Goal: Task Accomplishment & Management: Manage account settings

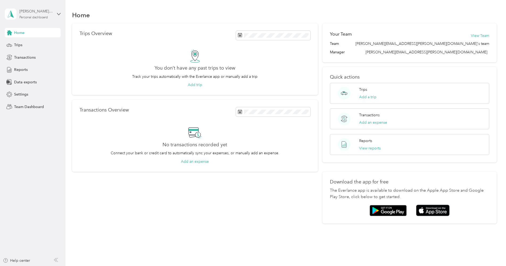
click at [31, 14] on div "[PERSON_NAME][EMAIL_ADDRESS][PERSON_NAME][DOMAIN_NAME] Personal dashboard" at bounding box center [35, 14] width 33 height 11
click at [29, 56] on div "Personal dashboard" at bounding box center [91, 55] width 165 height 9
click at [27, 14] on div "[PERSON_NAME][EMAIL_ADDRESS][PERSON_NAME][DOMAIN_NAME]" at bounding box center [35, 12] width 33 height 6
click at [27, 45] on div "Team dashboard" at bounding box center [91, 43] width 165 height 9
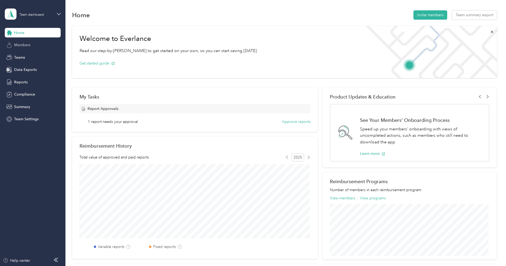
click at [24, 44] on span "Members" at bounding box center [22, 45] width 16 height 6
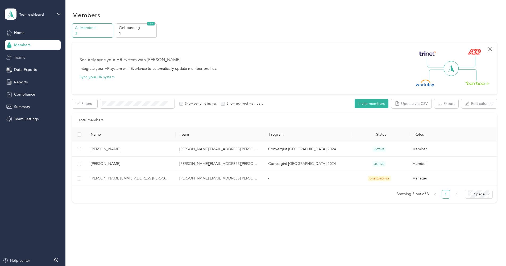
click at [20, 58] on span "Teams" at bounding box center [19, 58] width 11 height 6
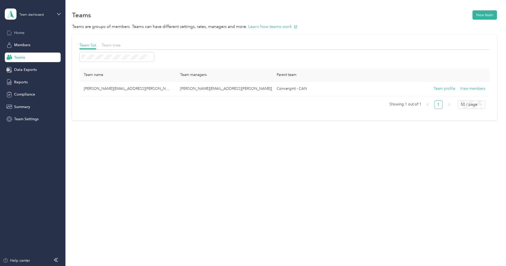
click at [18, 33] on span "Home" at bounding box center [19, 33] width 10 height 6
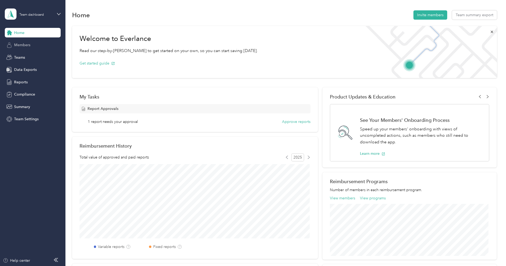
click at [18, 42] on div "Members" at bounding box center [33, 45] width 56 height 10
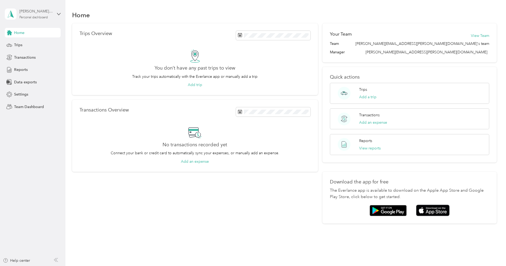
click at [36, 15] on div "[PERSON_NAME][EMAIL_ADDRESS][PERSON_NAME][DOMAIN_NAME] Personal dashboard" at bounding box center [35, 14] width 33 height 11
click at [24, 45] on div "Team dashboard" at bounding box center [91, 42] width 165 height 9
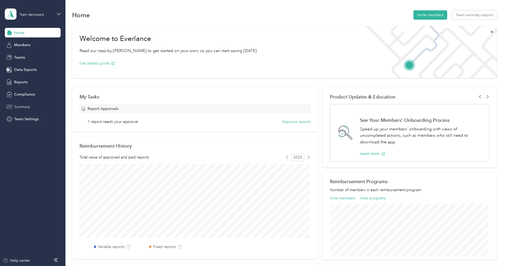
click at [20, 108] on span "Summary" at bounding box center [22, 107] width 16 height 6
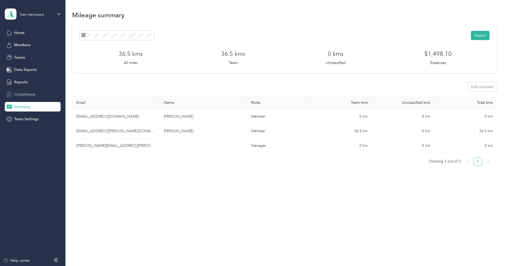
click at [14, 94] on span "Compliance" at bounding box center [24, 95] width 21 height 6
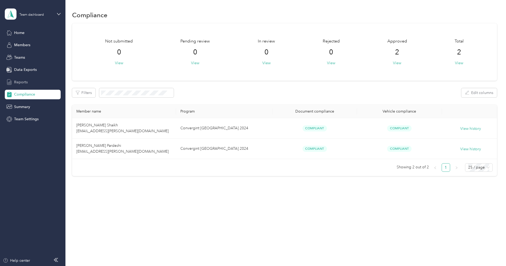
click at [18, 80] on span "Reports" at bounding box center [21, 83] width 14 height 6
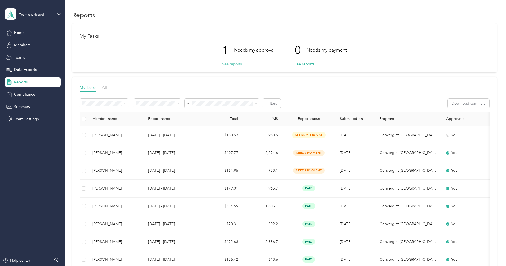
click at [236, 62] on button "See reports" at bounding box center [232, 64] width 20 height 6
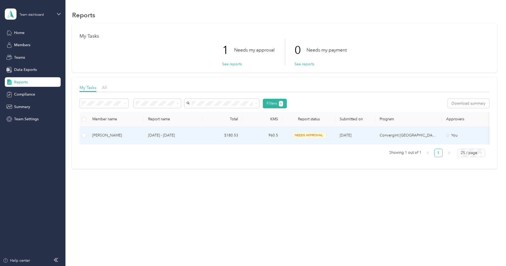
click at [86, 136] on td at bounding box center [84, 136] width 9 height 18
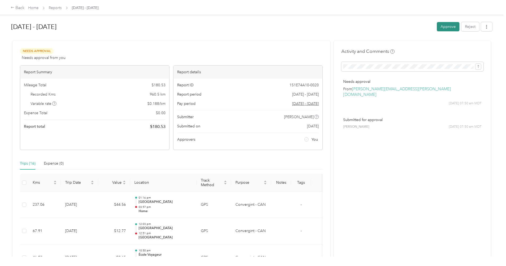
click at [446, 29] on button "Approve" at bounding box center [448, 26] width 23 height 9
